Goal: Task Accomplishment & Management: Manage account settings

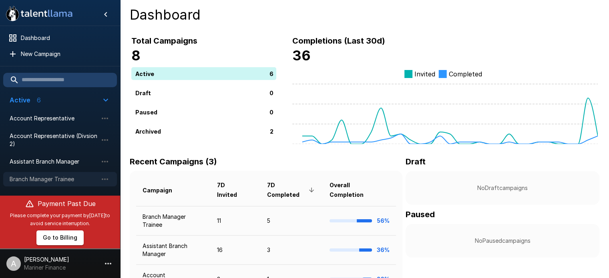
click at [54, 176] on span "Branch Manager Trainee" at bounding box center [54, 179] width 88 height 8
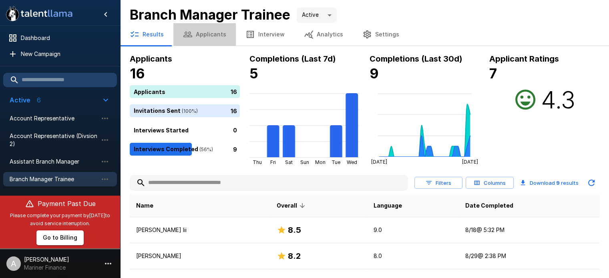
click at [204, 39] on button "Applicants" at bounding box center [204, 34] width 62 height 22
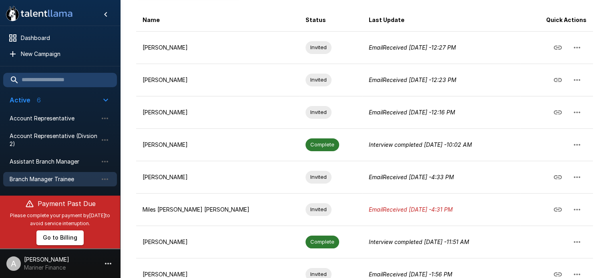
scroll to position [127, 0]
